Goal: Task Accomplishment & Management: Complete application form

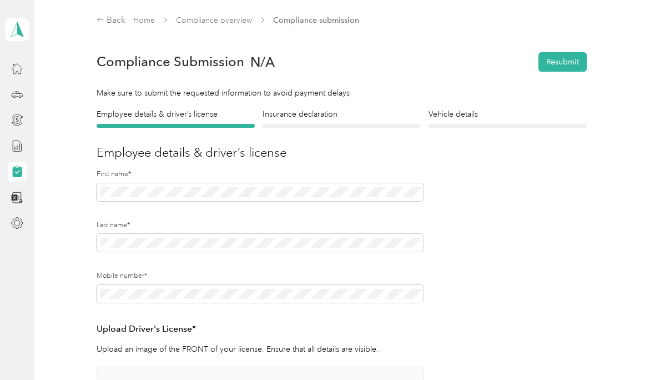
scroll to position [205, 0]
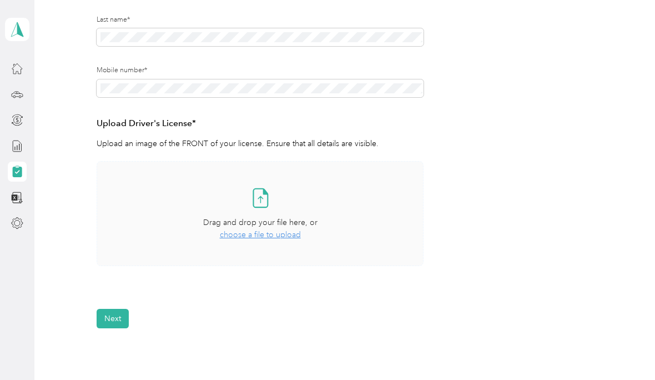
click at [273, 231] on span "choose a file to upload" at bounding box center [260, 234] width 81 height 9
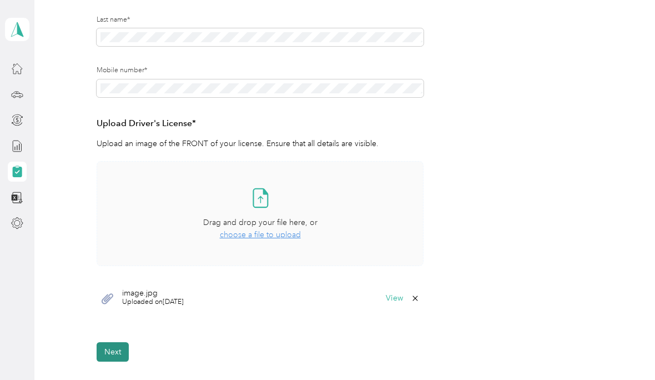
click at [120, 352] on button "Next" at bounding box center [113, 351] width 32 height 19
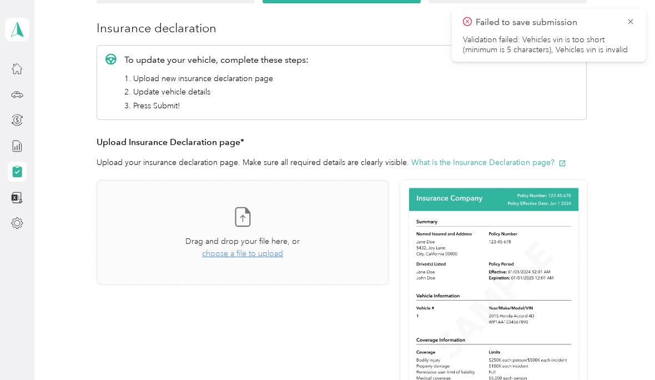
scroll to position [125, 0]
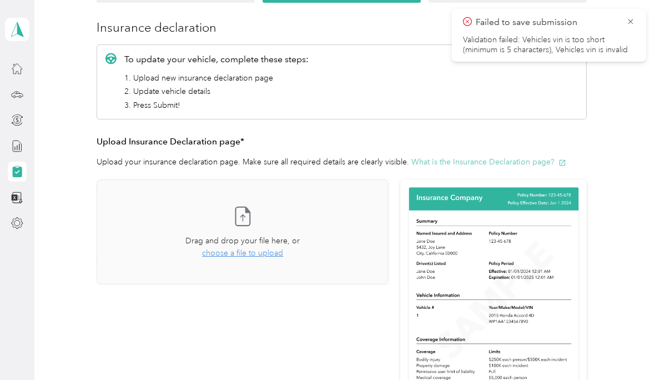
click at [546, 160] on button "What is the Insurance Declaration page?" at bounding box center [488, 162] width 155 height 12
click at [252, 255] on span "choose a file to upload" at bounding box center [242, 252] width 81 height 9
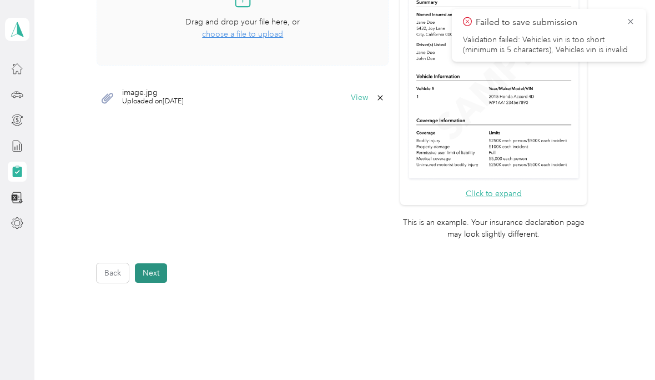
click at [148, 263] on button "Next" at bounding box center [151, 272] width 32 height 19
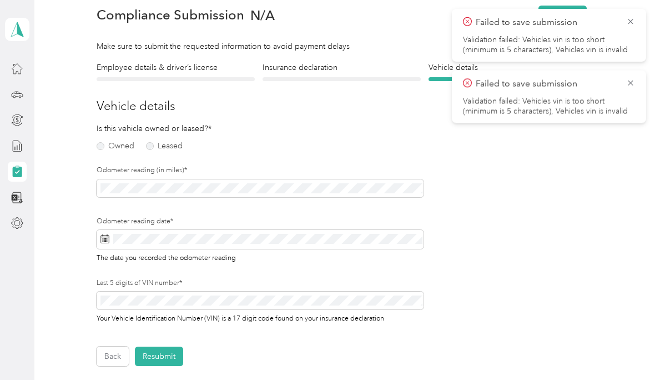
scroll to position [46, 0]
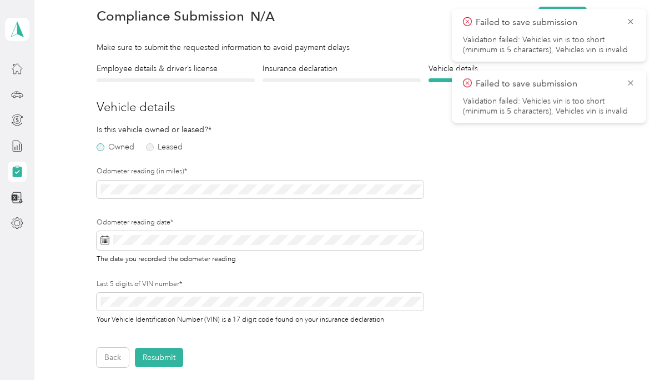
click at [105, 150] on label "Owned" at bounding box center [116, 147] width 38 height 8
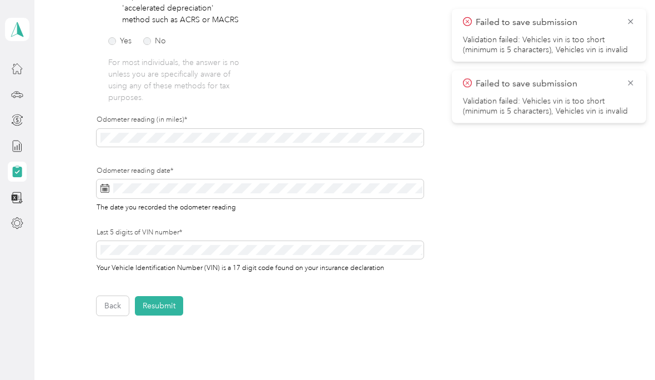
scroll to position [299, 0]
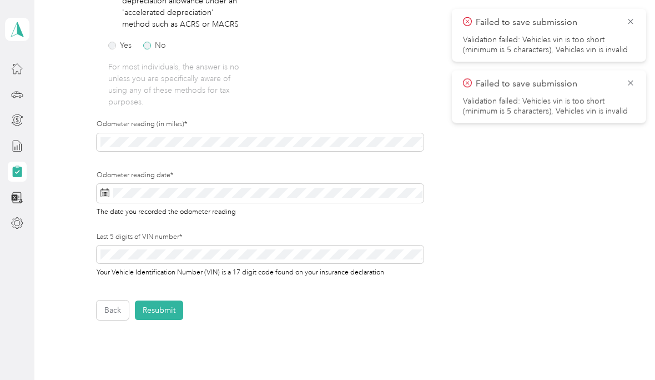
click at [150, 42] on label "No" at bounding box center [154, 46] width 23 height 8
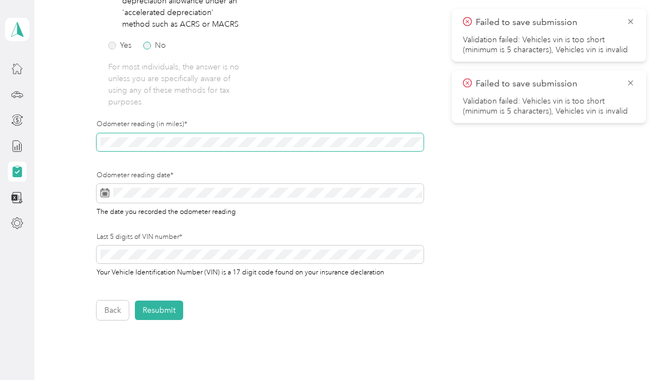
scroll to position [0, 0]
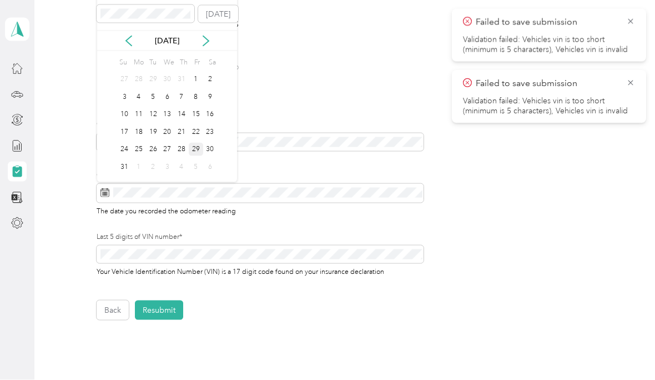
click at [199, 147] on div "29" at bounding box center [196, 150] width 14 height 14
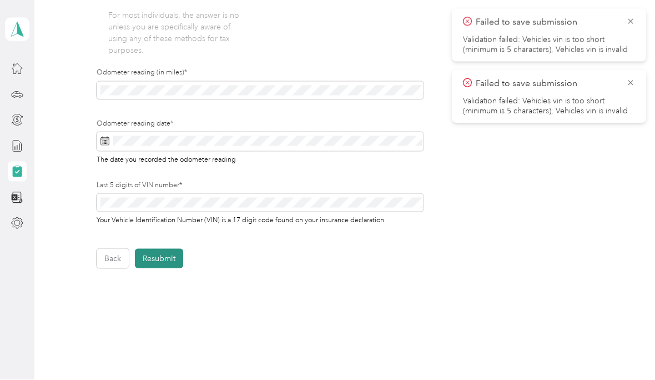
click at [161, 255] on button "Resubmit" at bounding box center [159, 258] width 48 height 19
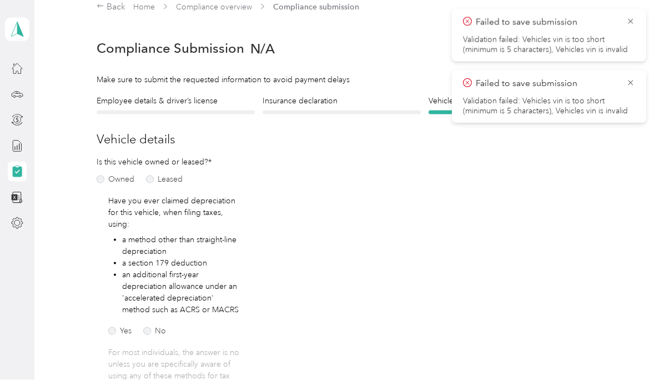
scroll to position [1, 0]
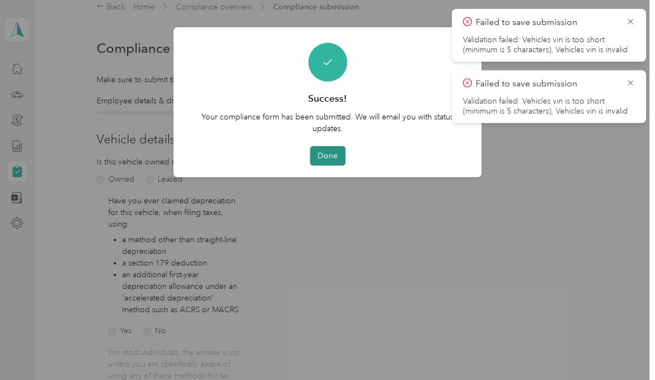
click at [330, 159] on button "Done" at bounding box center [328, 155] width 36 height 19
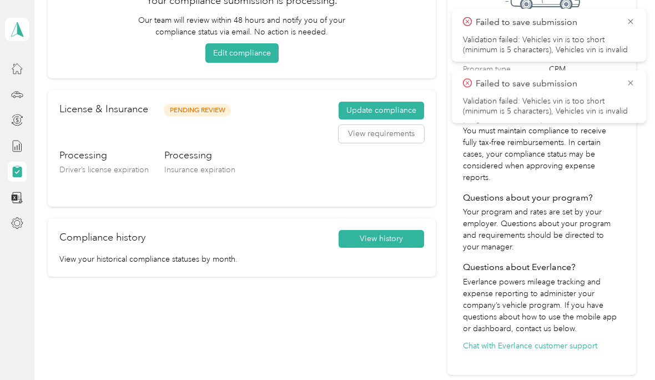
scroll to position [115, 0]
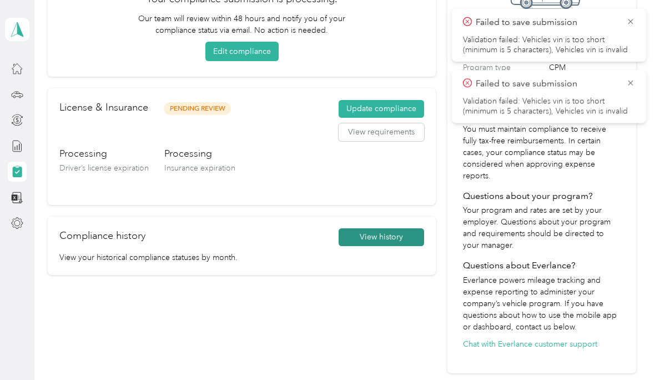
click at [390, 241] on button "View history" at bounding box center [381, 237] width 85 height 18
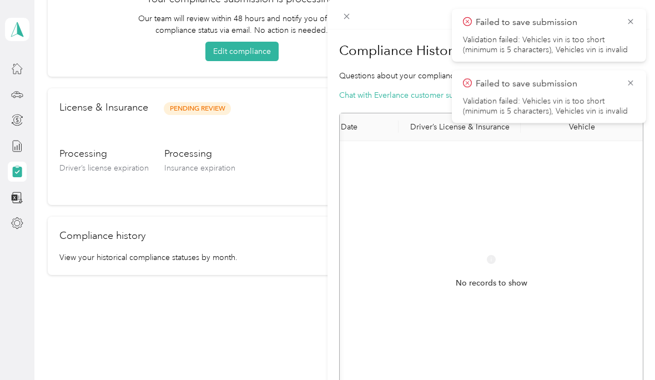
scroll to position [0, 8]
click at [629, 78] on icon at bounding box center [630, 83] width 9 height 10
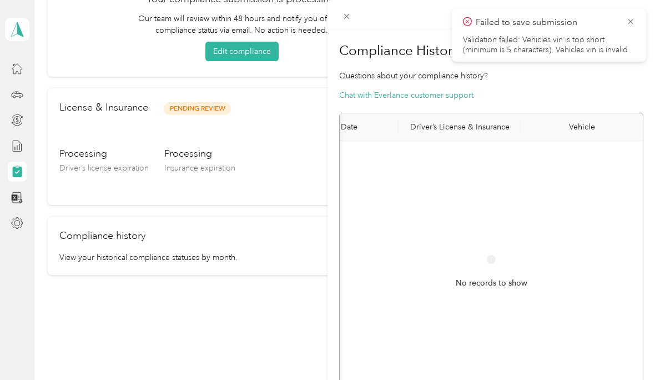
scroll to position [0, 0]
click at [632, 18] on icon at bounding box center [630, 22] width 9 height 10
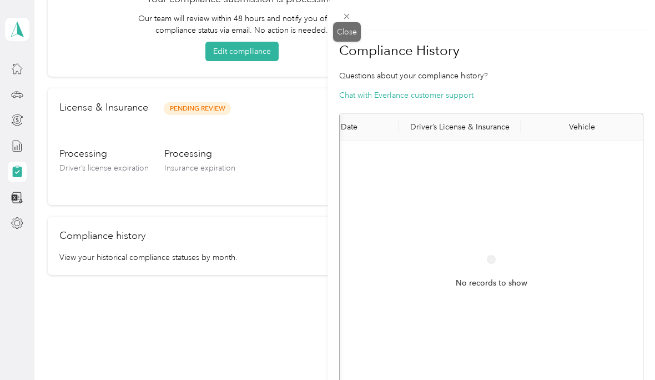
click at [344, 32] on div "Close" at bounding box center [347, 31] width 28 height 19
click at [349, 12] on icon at bounding box center [346, 16] width 9 height 9
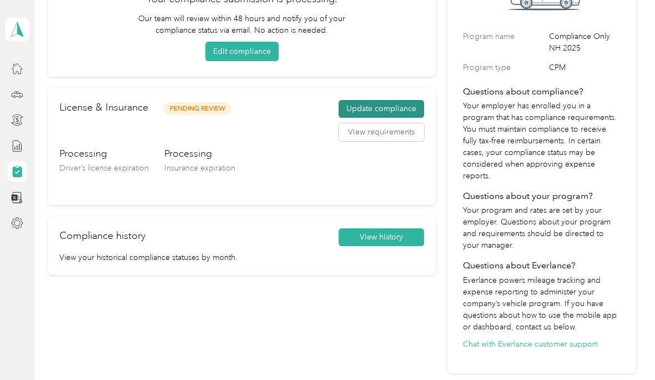
click at [372, 107] on button "Update compliance" at bounding box center [381, 109] width 85 height 18
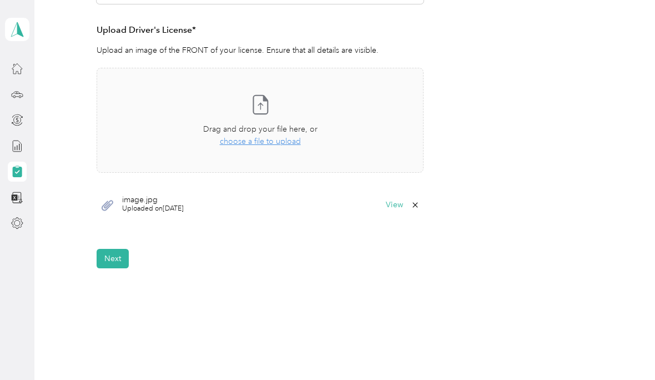
scroll to position [298, 0]
click at [114, 259] on button "Next" at bounding box center [113, 258] width 32 height 19
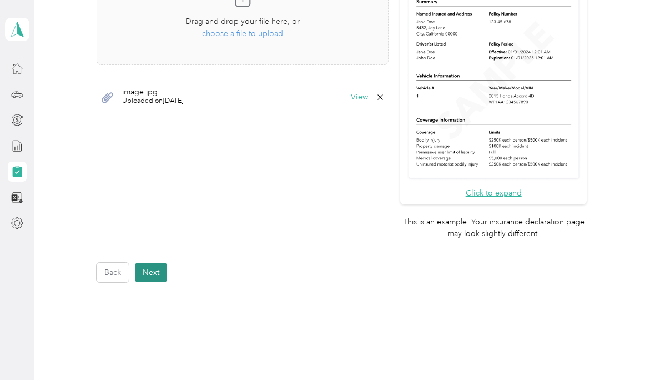
scroll to position [344, 0]
click at [153, 263] on button "Next" at bounding box center [151, 272] width 32 height 19
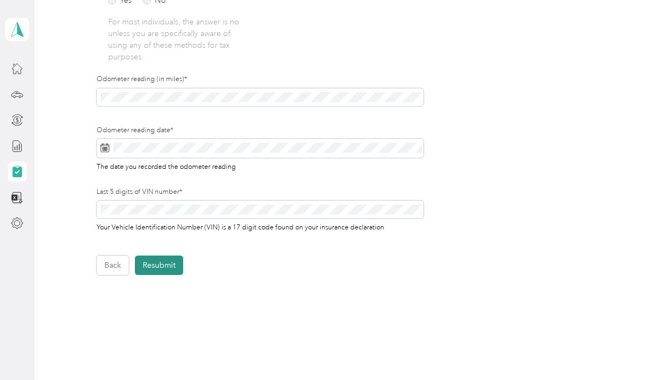
click at [163, 259] on button "Resubmit" at bounding box center [159, 264] width 48 height 19
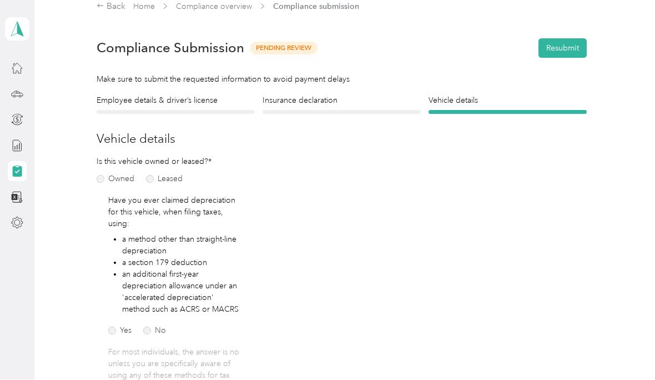
scroll to position [1, 0]
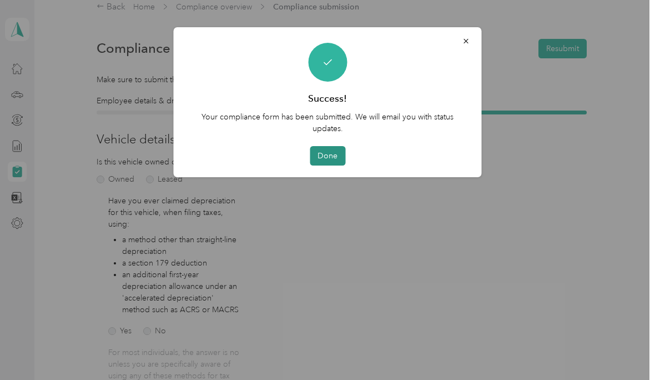
click at [331, 151] on button "Done" at bounding box center [328, 155] width 36 height 19
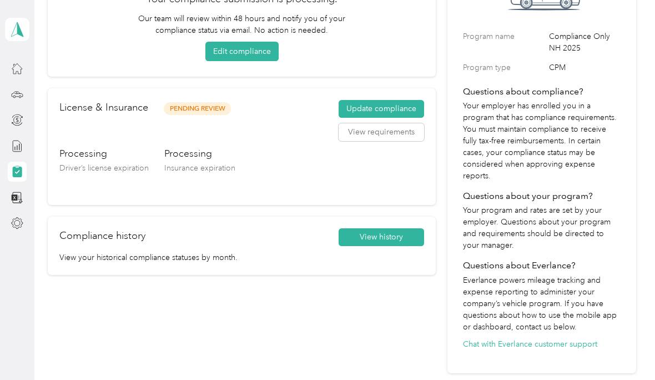
scroll to position [116, 0]
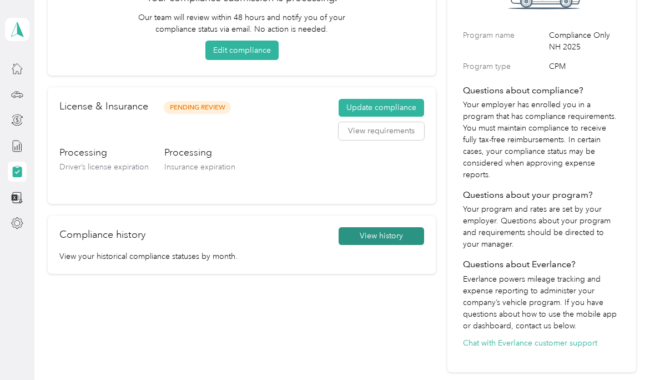
click at [392, 234] on button "View history" at bounding box center [381, 236] width 85 height 18
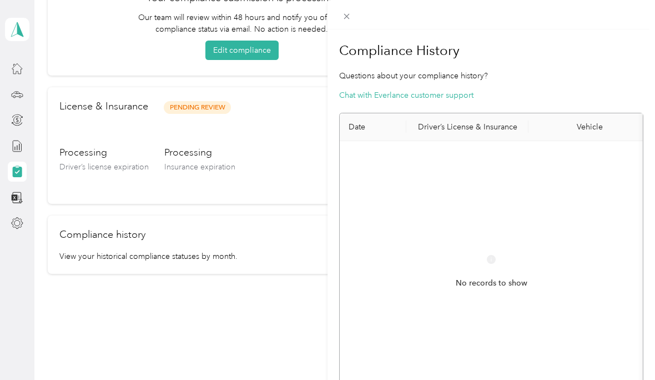
scroll to position [0, 0]
click at [347, 32] on div "Close" at bounding box center [347, 31] width 28 height 19
click at [351, 29] on div "Close" at bounding box center [347, 31] width 28 height 19
click at [353, 32] on div "Close" at bounding box center [347, 31] width 28 height 19
click at [352, 32] on div "Close" at bounding box center [347, 31] width 28 height 19
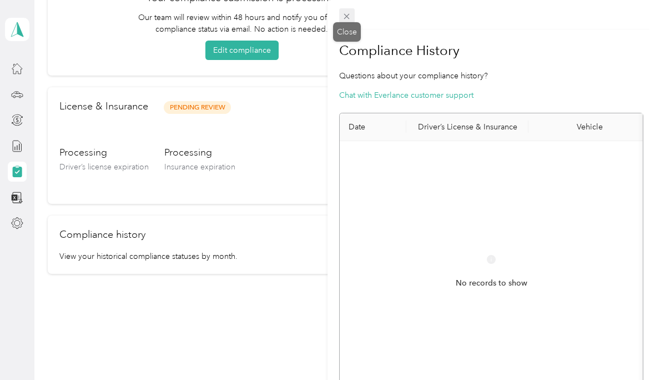
click at [350, 16] on icon at bounding box center [346, 16] width 9 height 9
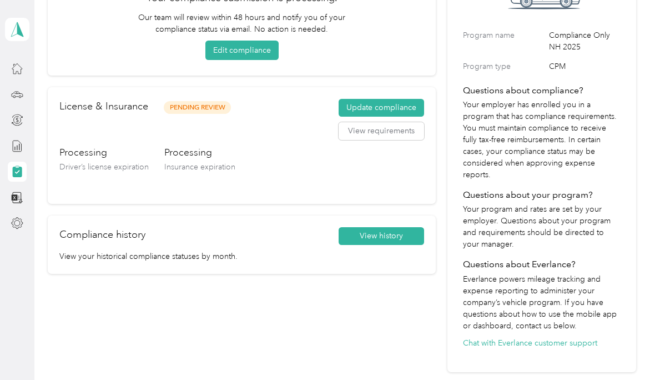
click at [350, 16] on div at bounding box center [327, 190] width 655 height 380
